Goal: Task Accomplishment & Management: Use online tool/utility

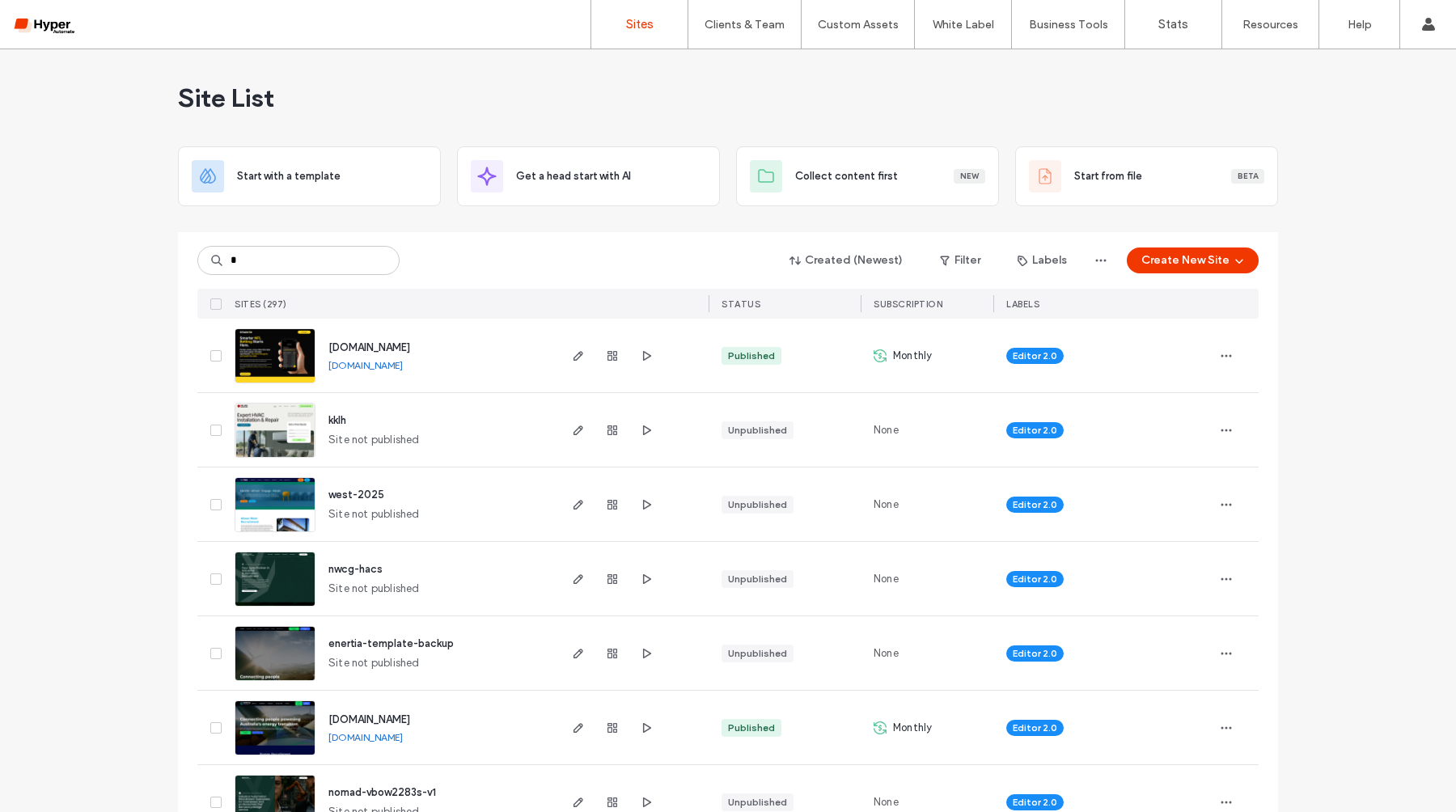
scroll to position [42, 0]
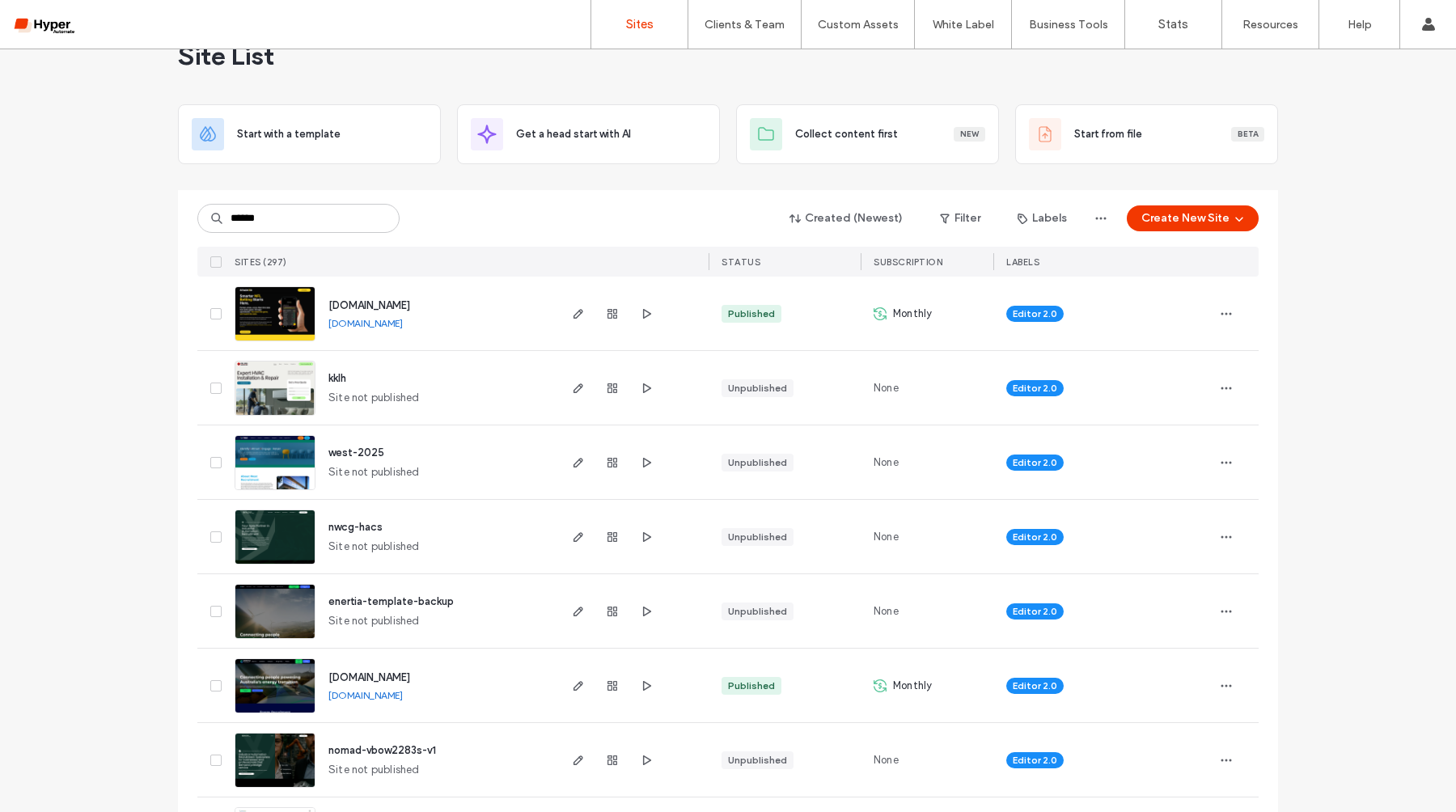
type input "******"
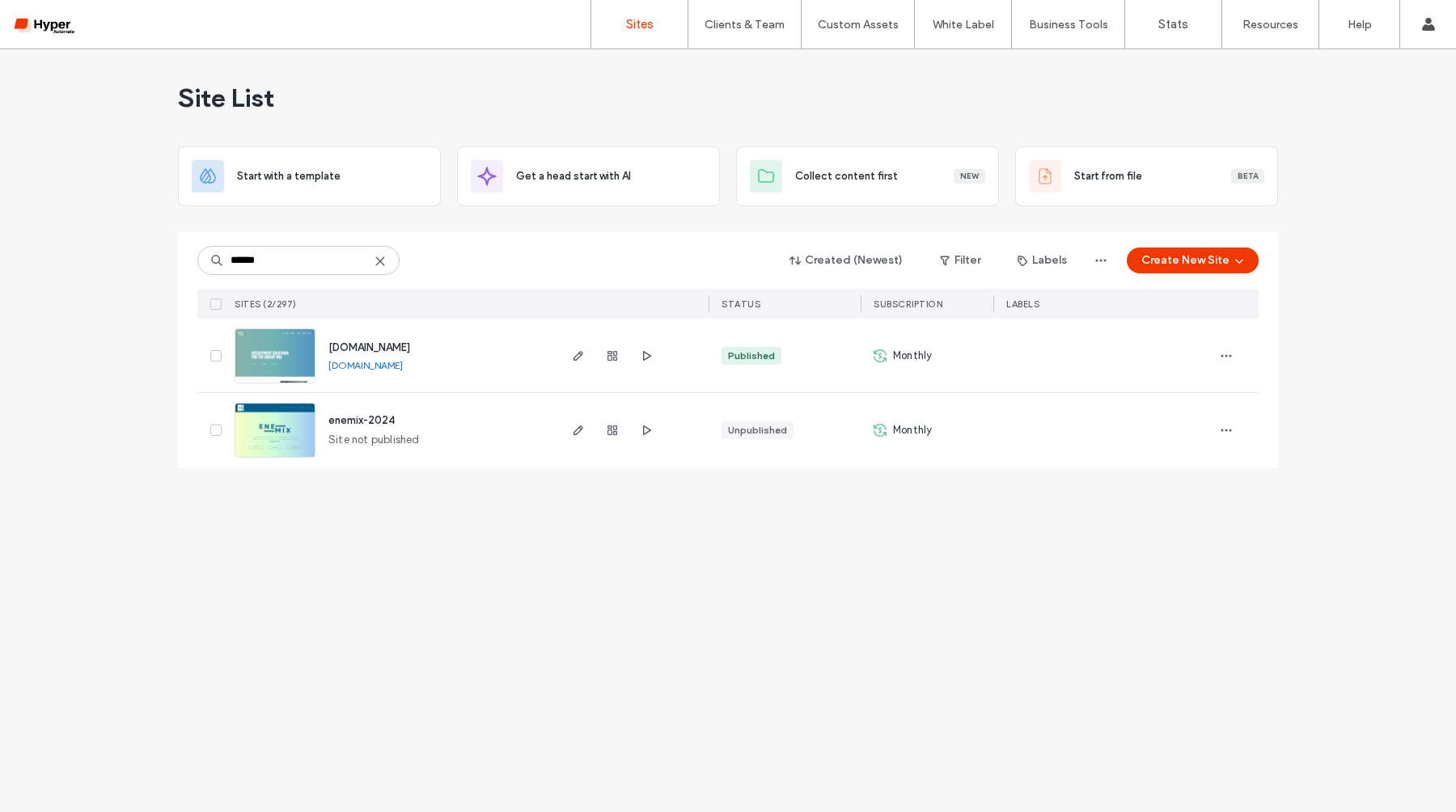
scroll to position [0, 0]
click at [392, 352] on span "www.enemixgroup.com" at bounding box center [370, 347] width 82 height 12
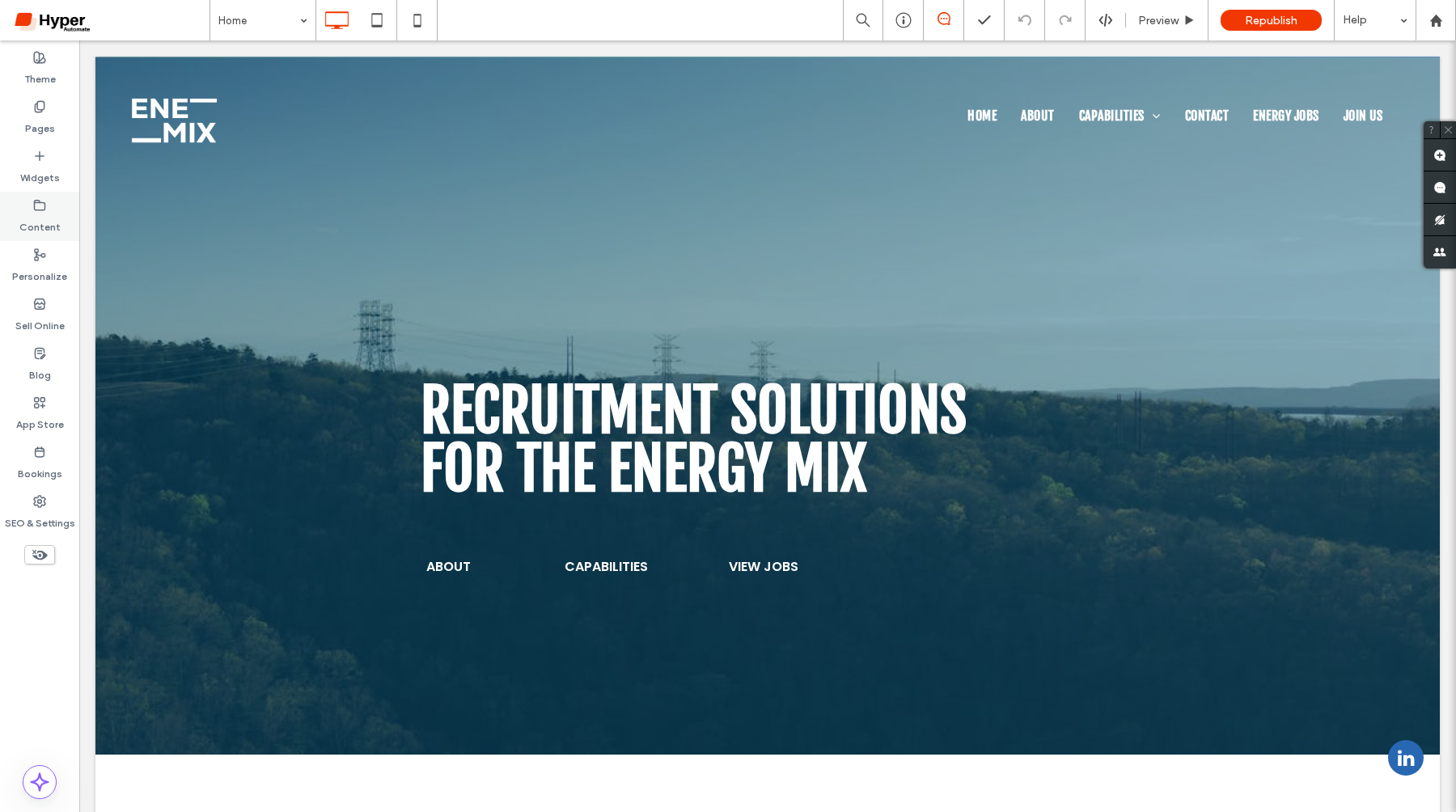
click at [57, 219] on label "Content" at bounding box center [40, 223] width 41 height 23
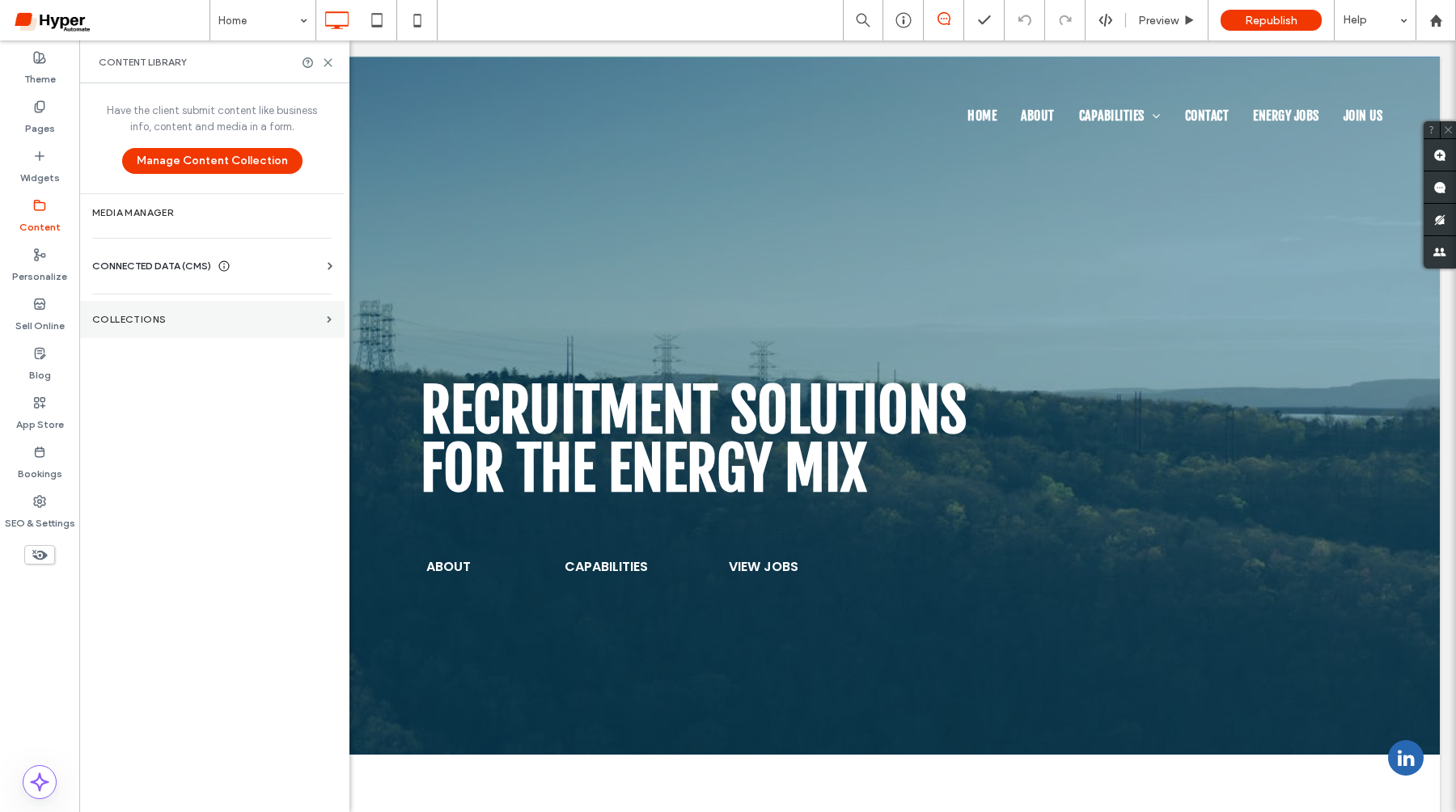
click at [166, 316] on label "Collections" at bounding box center [206, 319] width 228 height 11
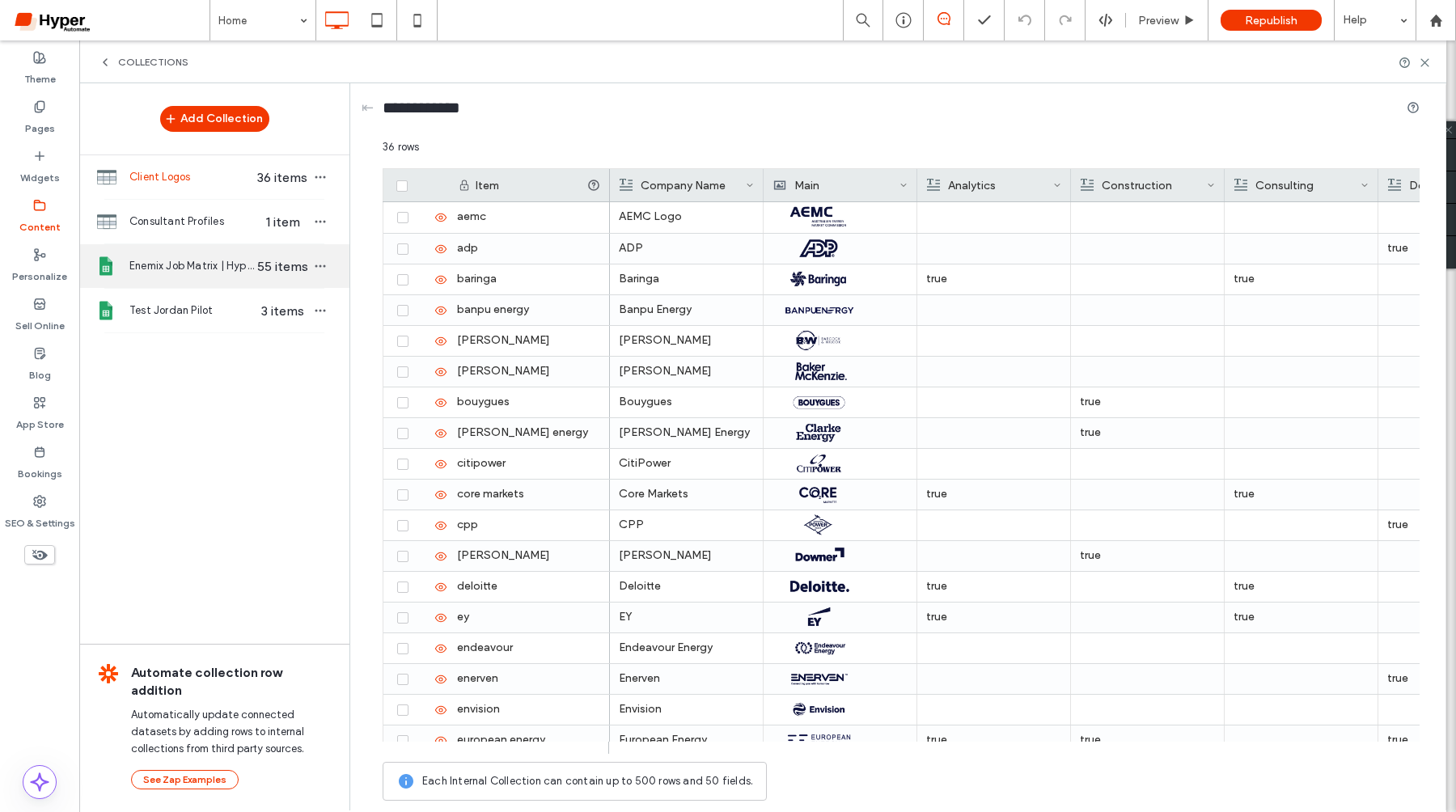
click at [212, 270] on span "Enemix Job Matrix | Hyper Automate" at bounding box center [192, 266] width 124 height 16
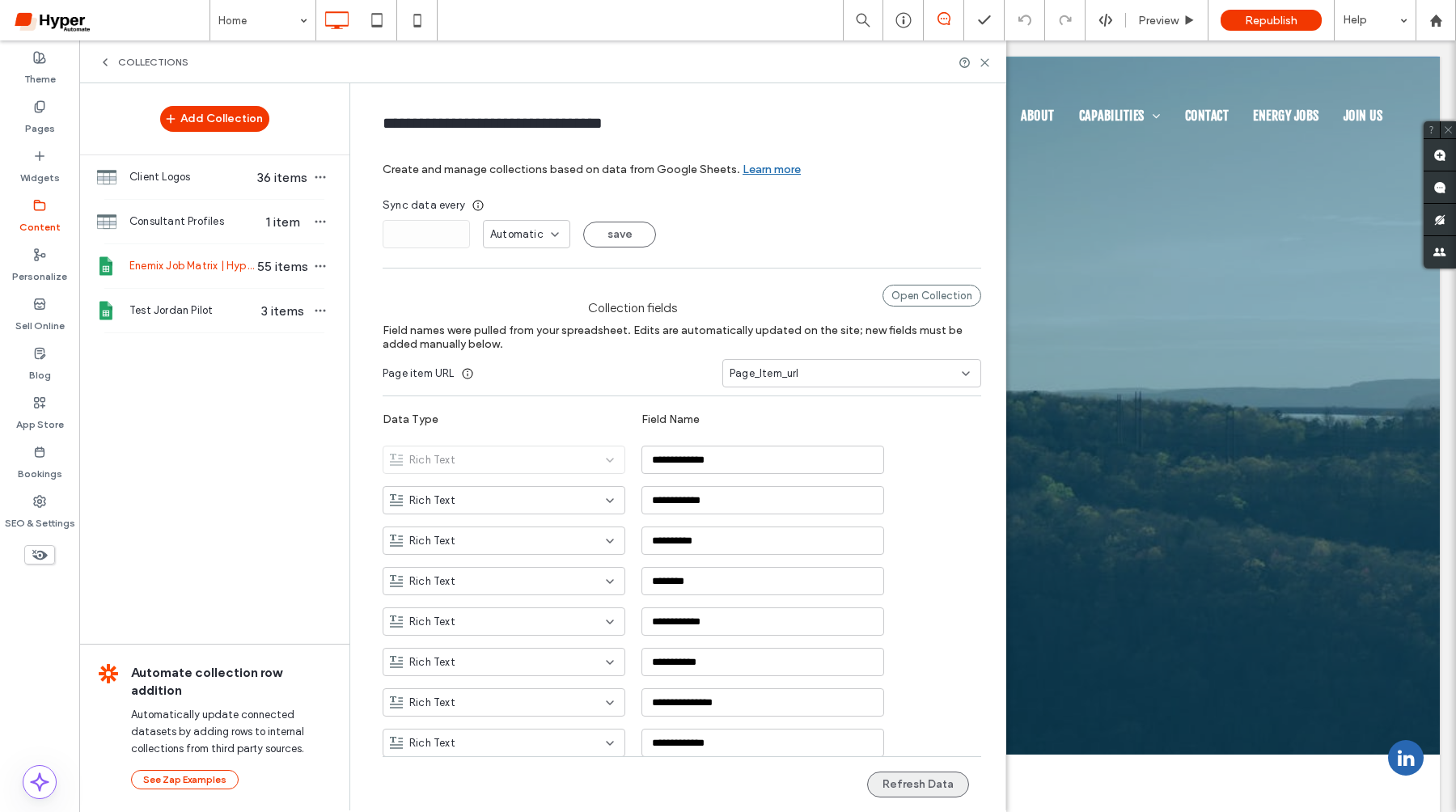
click at [931, 786] on button "Refresh Data" at bounding box center [918, 784] width 102 height 26
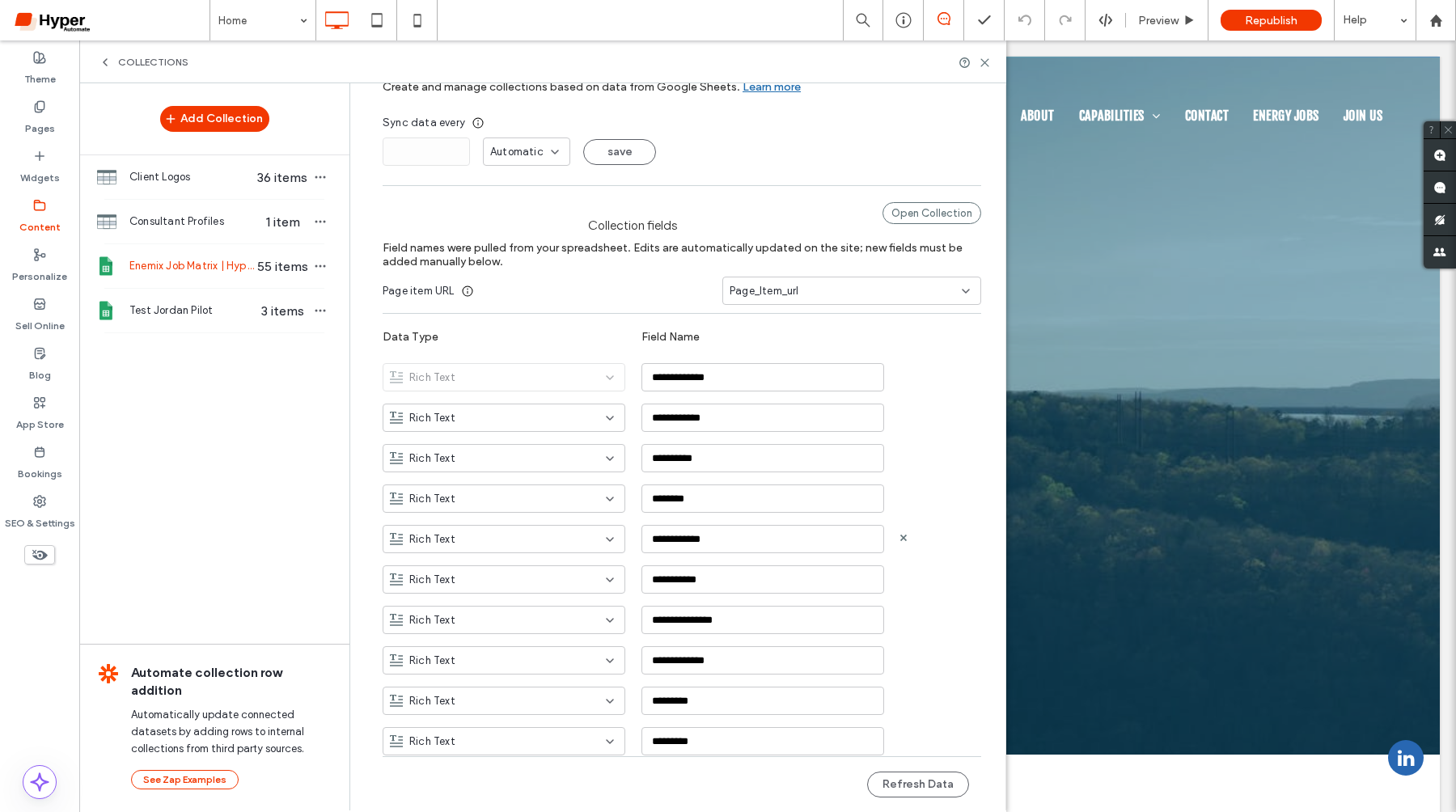
scroll to position [82, 0]
click at [924, 793] on button "Refresh Data" at bounding box center [918, 784] width 102 height 26
